Goal: Information Seeking & Learning: Understand process/instructions

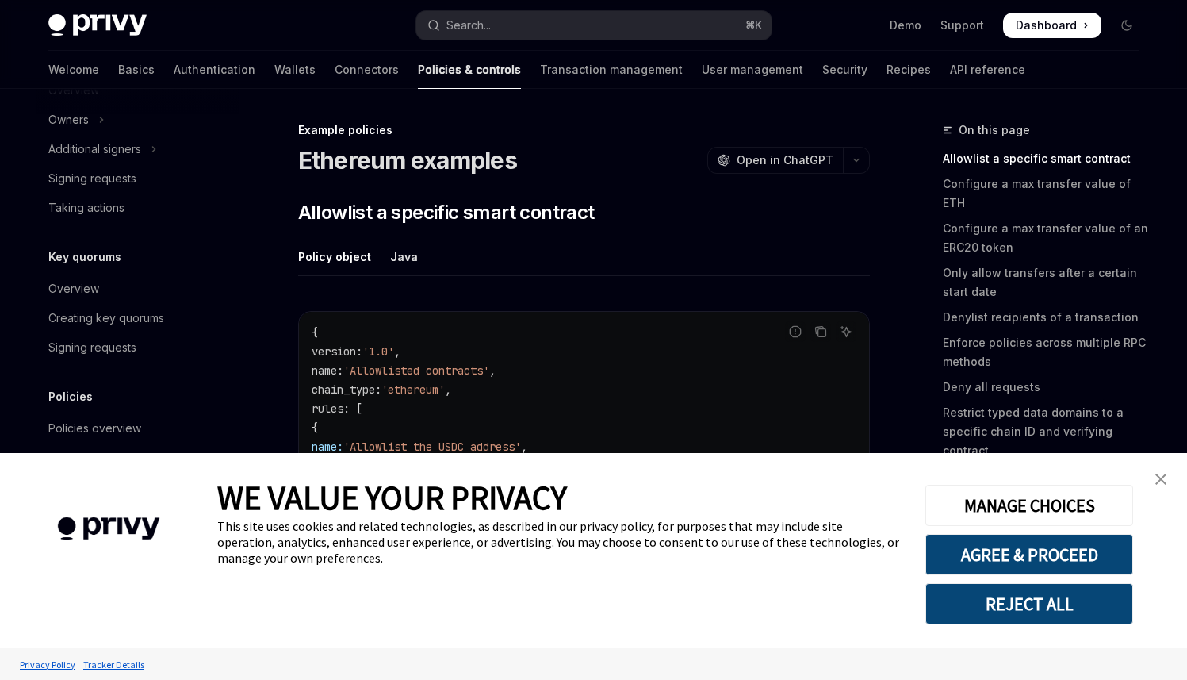
type textarea "*"
click at [1038, 556] on button "AGREE & PROCEED" at bounding box center [1030, 554] width 208 height 41
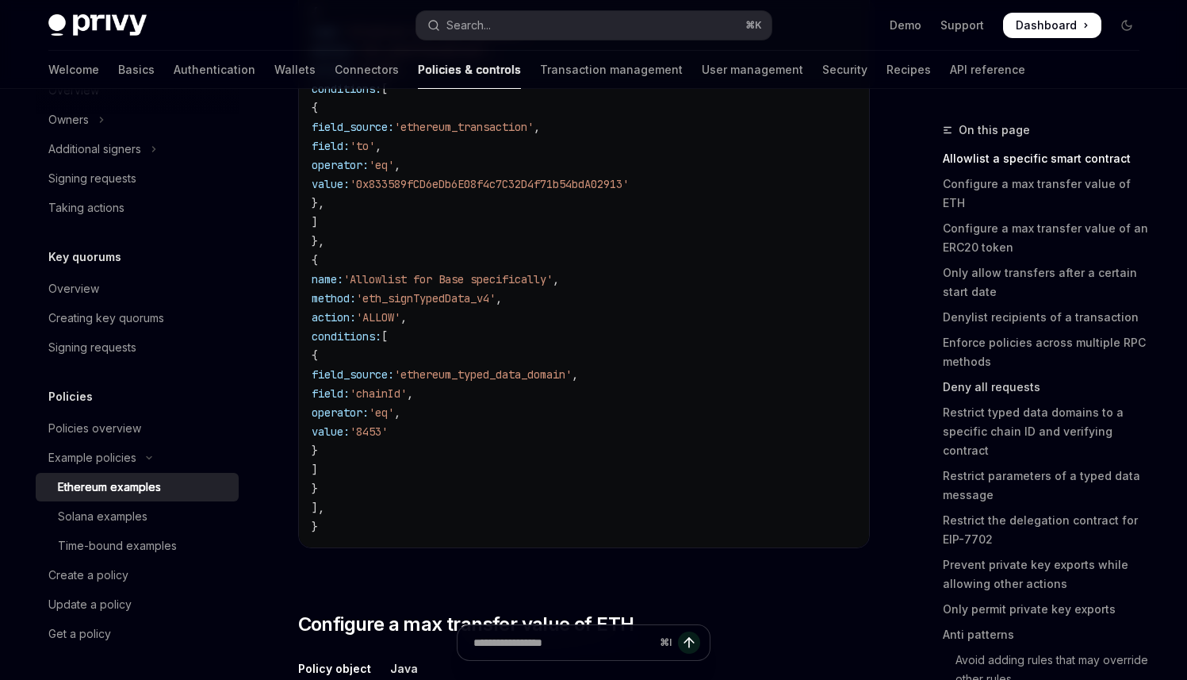
scroll to position [767, 0]
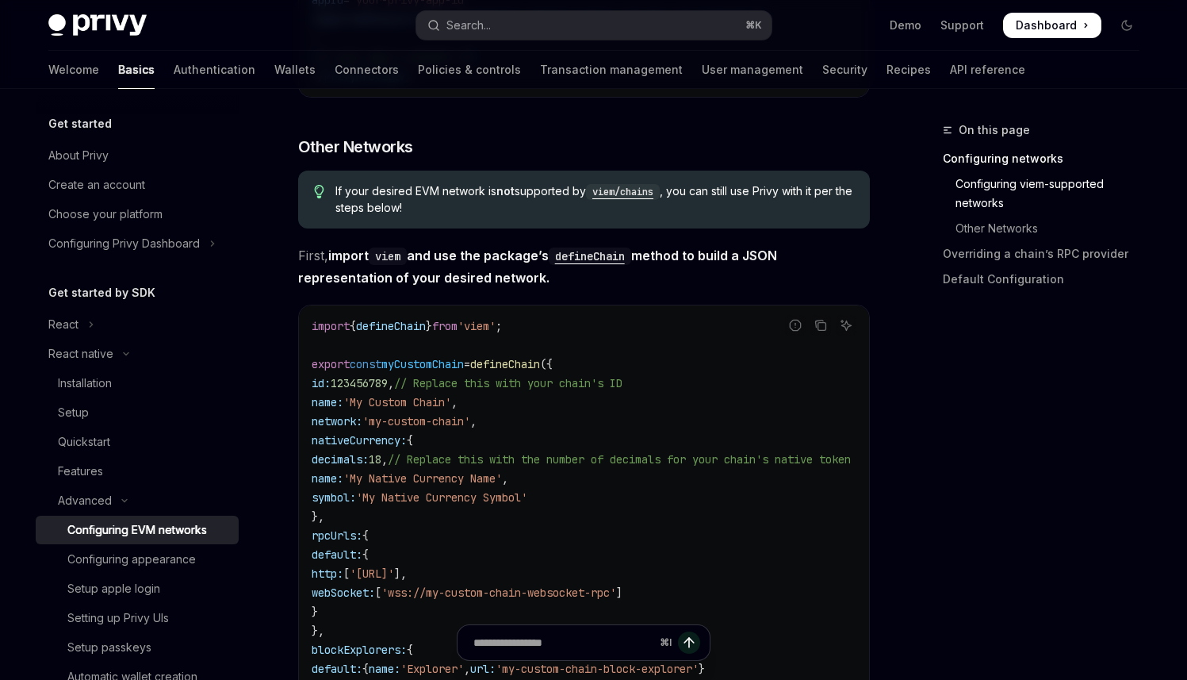
scroll to position [951, 0]
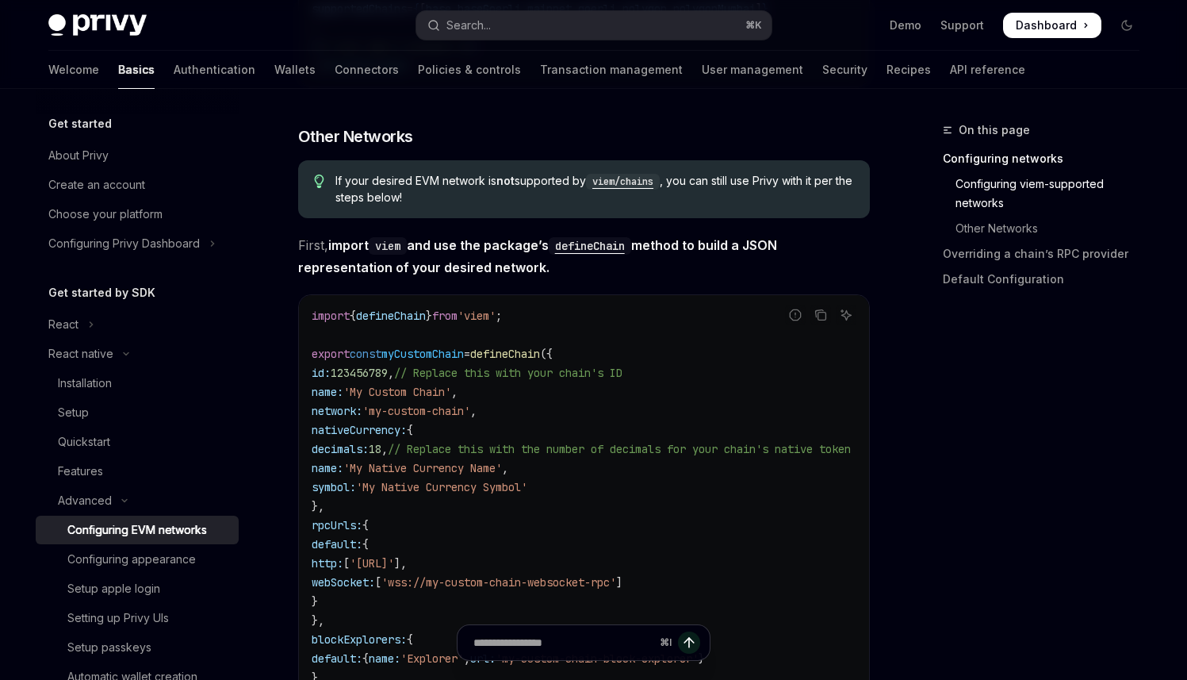
drag, startPoint x: 347, startPoint y: 249, endPoint x: 612, endPoint y: 274, distance: 266.9
click at [238, 234] on div "Get started About Privy Create an account Choose your platform Configuring Priv…" at bounding box center [593, 519] width 1167 height 2763
click at [724, 278] on span "First, import viem and use the package’s defineChain method to build a JSON rep…" at bounding box center [584, 256] width 572 height 44
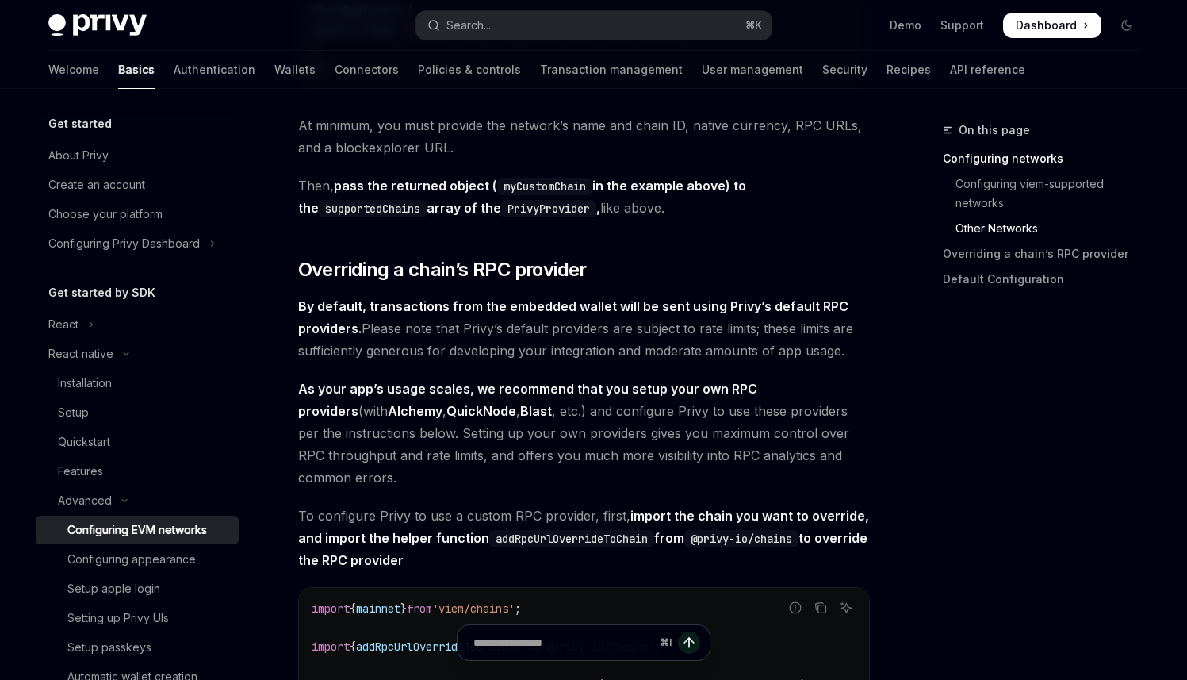
scroll to position [1668, 0]
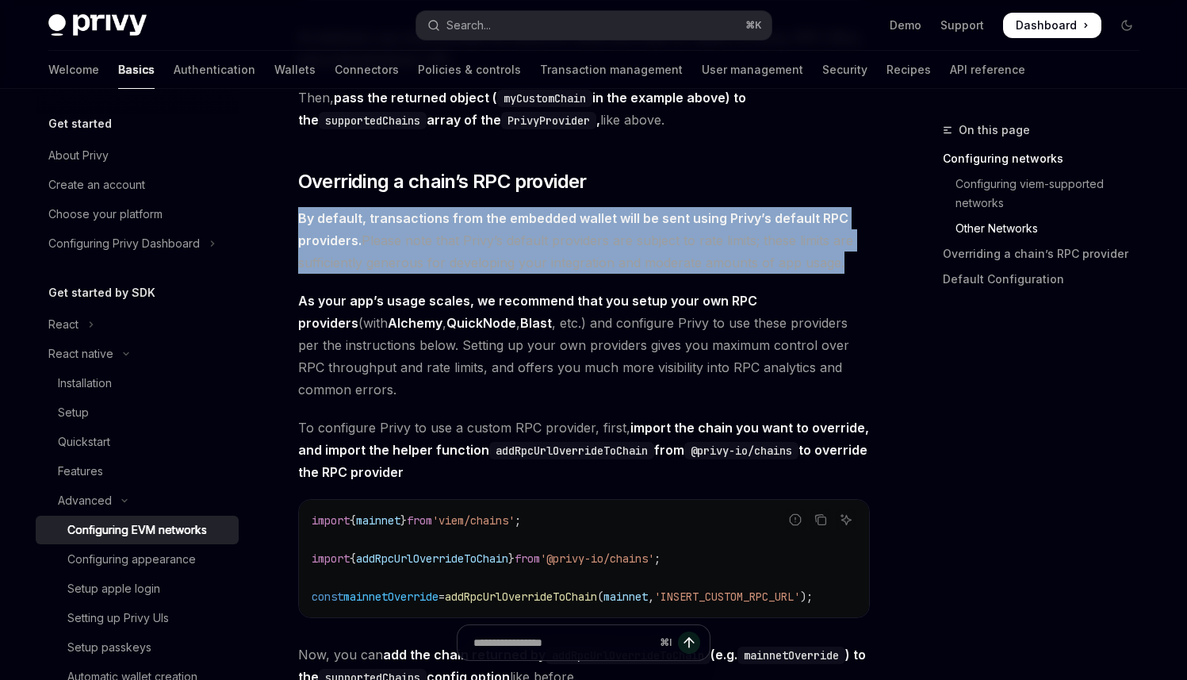
drag, startPoint x: 571, startPoint y: 293, endPoint x: 287, endPoint y: 228, distance: 291.5
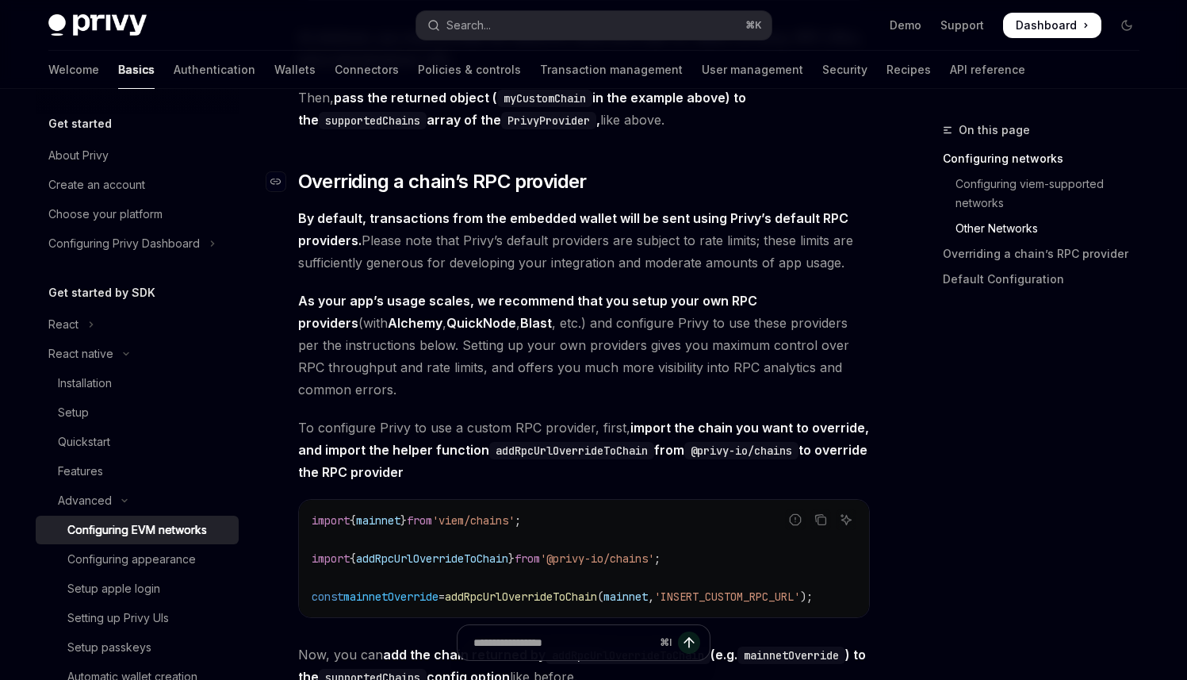
click at [465, 194] on span "Overriding a chain’s RPC provider" at bounding box center [442, 181] width 289 height 25
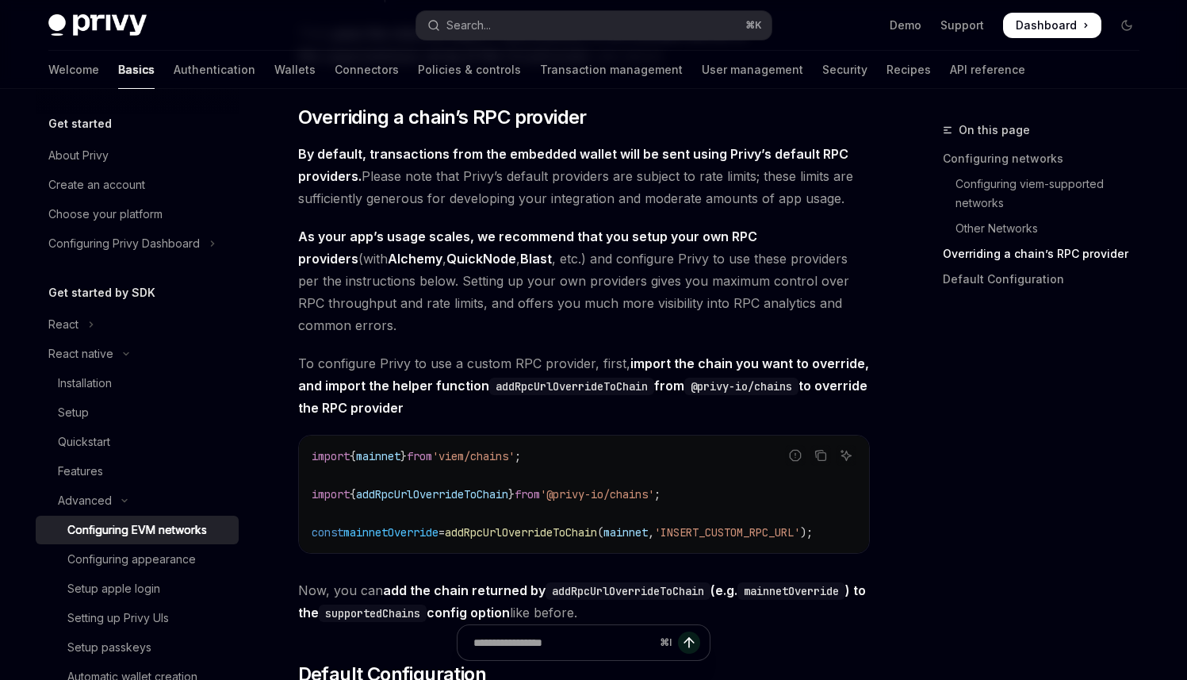
scroll to position [1734, 0]
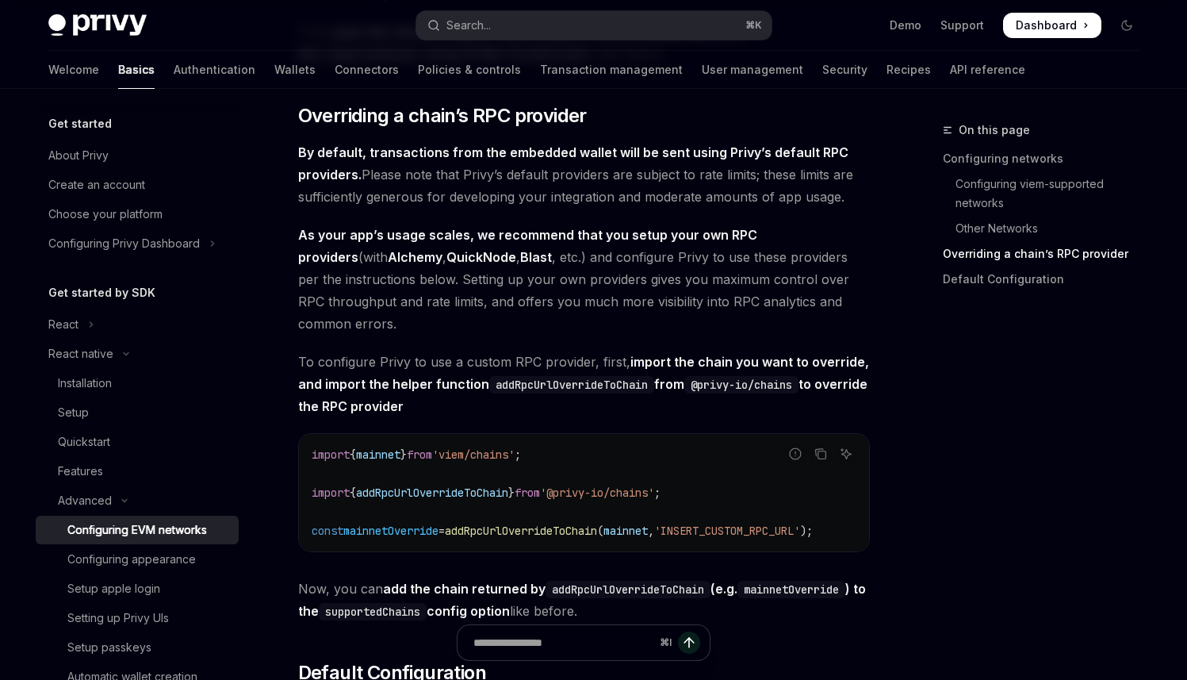
click at [415, 335] on span "As your app’s usage scales, we recommend that you setup your own RPC providers …" at bounding box center [584, 279] width 572 height 111
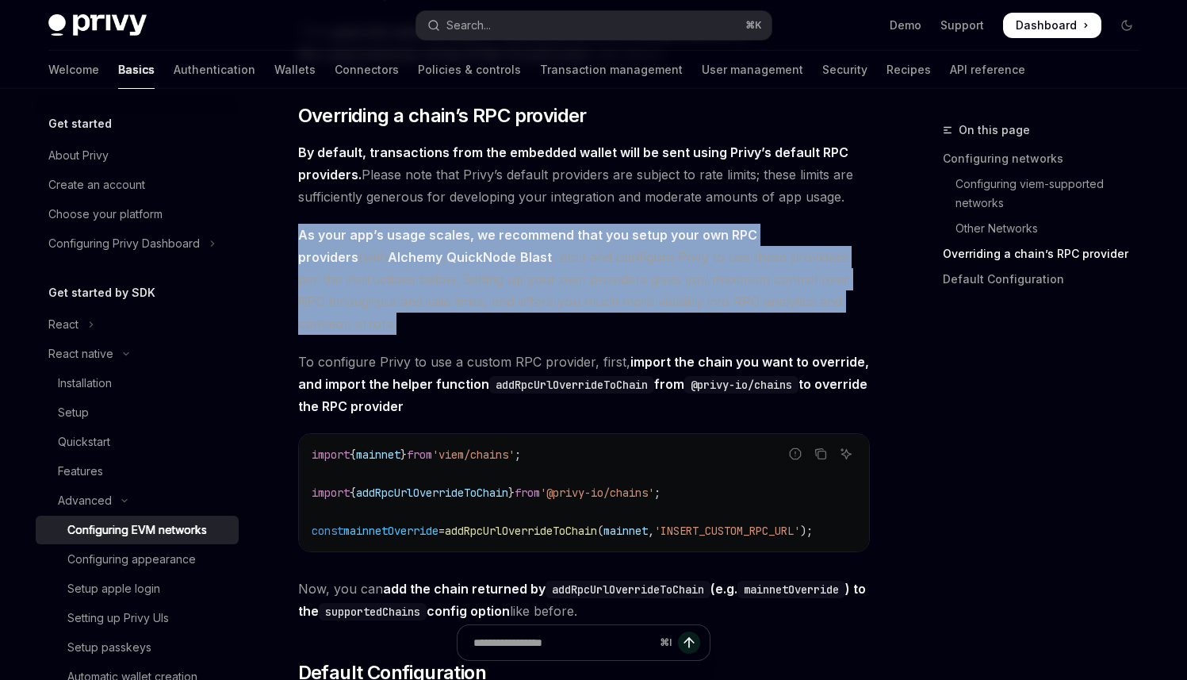
drag, startPoint x: 393, startPoint y: 351, endPoint x: 298, endPoint y: 254, distance: 135.7
click at [298, 254] on span "As your app’s usage scales, we recommend that you setup your own RPC providers …" at bounding box center [584, 279] width 572 height 111
click at [400, 327] on span "As your app’s usage scales, we recommend that you setup your own RPC providers …" at bounding box center [584, 279] width 572 height 111
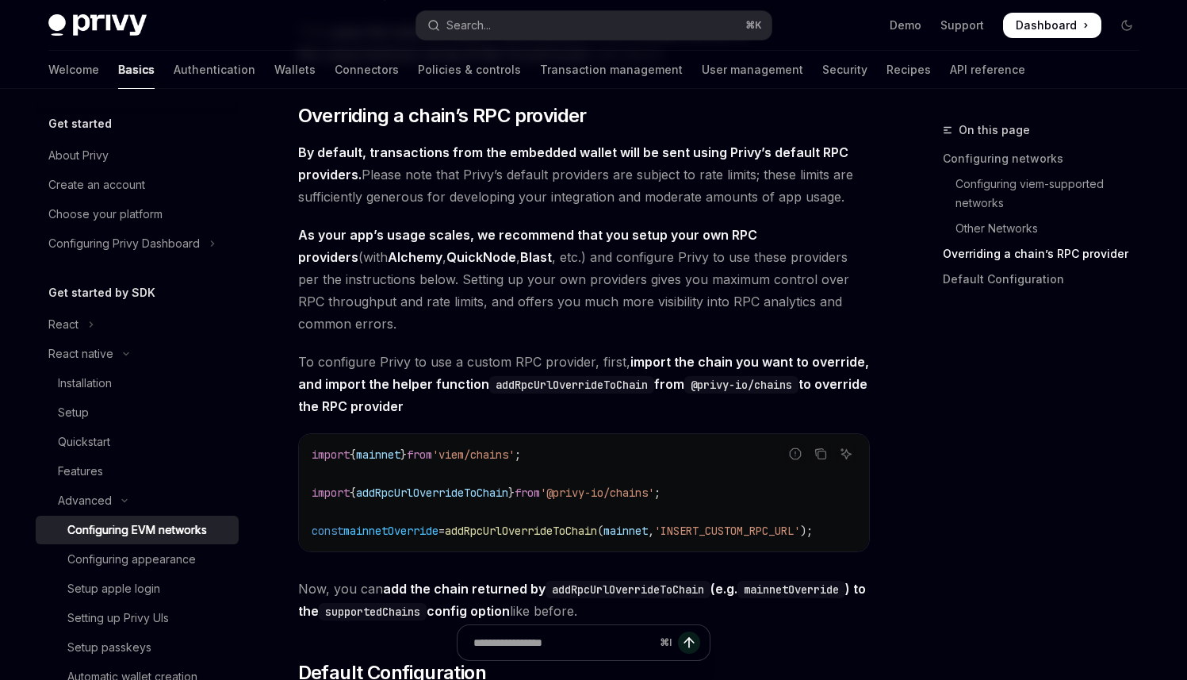
click at [1003, 363] on div "On this page Configuring networks Configuring viem-supported networks Other Net…" at bounding box center [1031, 400] width 241 height 559
